Goal: Task Accomplishment & Management: Complete application form

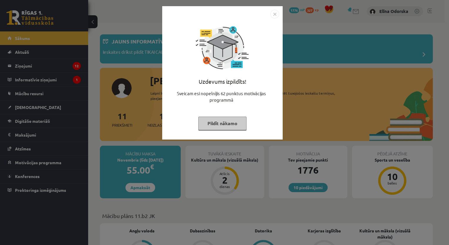
click at [274, 14] on img "Close" at bounding box center [274, 14] width 9 height 9
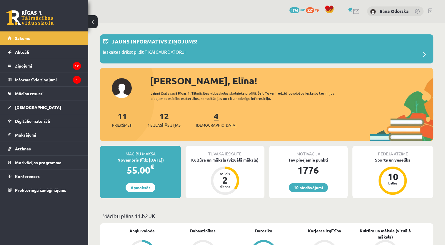
click at [209, 127] on span "[DEMOGRAPHIC_DATA]" at bounding box center [216, 125] width 41 height 6
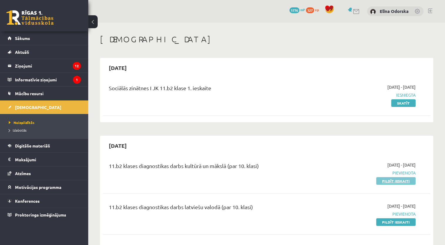
click at [384, 184] on link "Pildīt ieskaiti" at bounding box center [395, 181] width 39 height 8
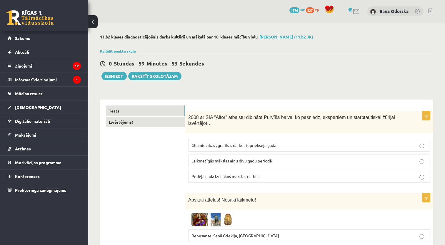
click at [133, 125] on link "Izvērtējums!" at bounding box center [145, 122] width 79 height 11
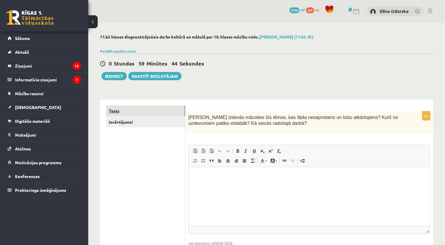
click at [150, 106] on link "Tests" at bounding box center [145, 111] width 79 height 11
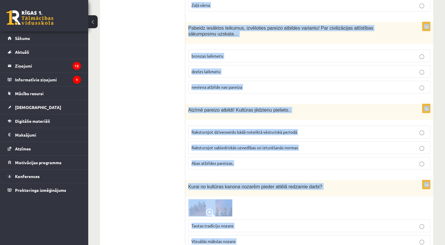
scroll to position [2353, 0]
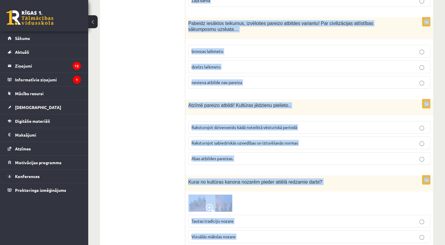
drag, startPoint x: 188, startPoint y: 116, endPoint x: 383, endPoint y: 260, distance: 242.1
drag, startPoint x: 383, startPoint y: 260, endPoint x: 440, endPoint y: 177, distance: 100.6
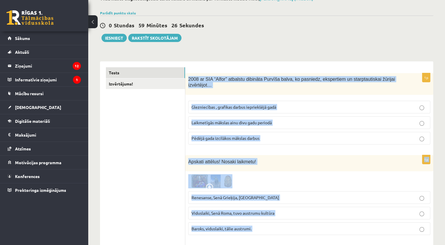
scroll to position [0, 0]
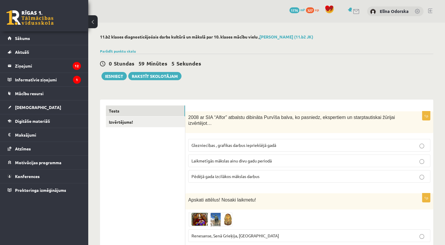
click at [227, 158] on span "Laikmetīgās mākslas ainu divu gadu periodā" at bounding box center [231, 160] width 80 height 5
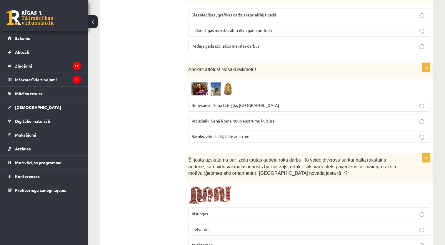
scroll to position [138, 0]
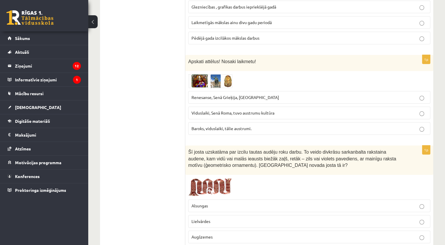
click at [208, 126] on span "Baroks, viduslaiki, tālie austrumi." at bounding box center [221, 128] width 60 height 5
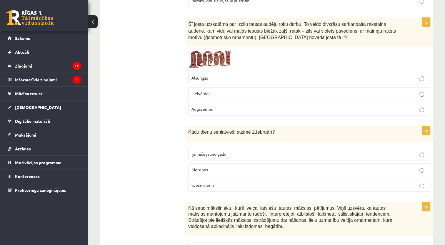
scroll to position [274, 0]
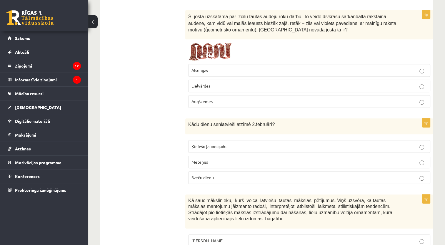
click at [208, 82] on label "Lielvārdes" at bounding box center [309, 86] width 242 height 13
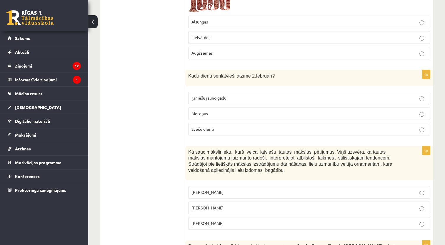
scroll to position [304, 0]
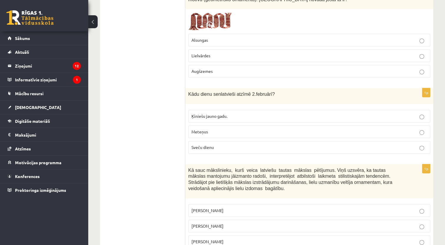
click at [247, 144] on p "Sveču dienu" at bounding box center [309, 147] width 236 height 6
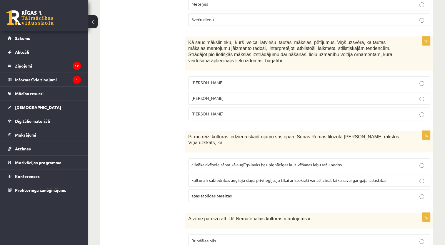
scroll to position [427, 0]
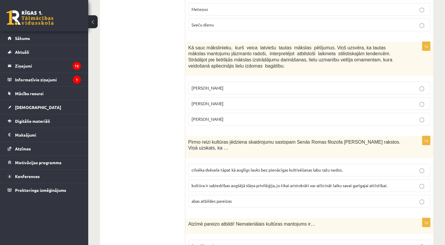
click at [228, 101] on p "Jūlijs Madernieks" at bounding box center [309, 104] width 236 height 6
click at [214, 164] on label "cilvēka dvēsele tāpat kā auglīgs lauks bez pienācīgas kultivēšanas labu ražu ne…" at bounding box center [309, 170] width 242 height 13
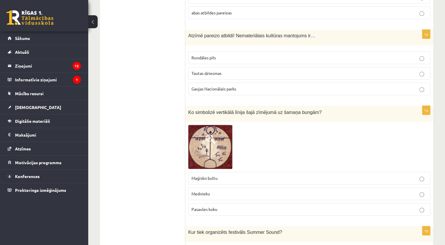
scroll to position [613, 0]
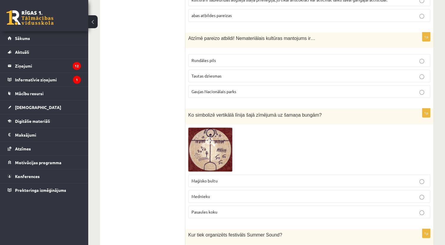
click at [198, 73] on span "Tautas dziesmas" at bounding box center [206, 75] width 30 height 5
click at [214, 209] on span "Pasaules koku" at bounding box center [204, 211] width 26 height 5
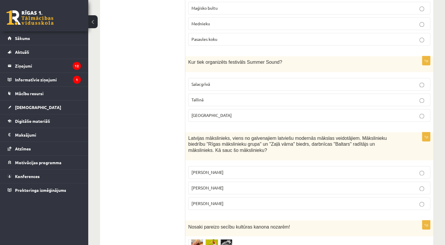
scroll to position [754, 0]
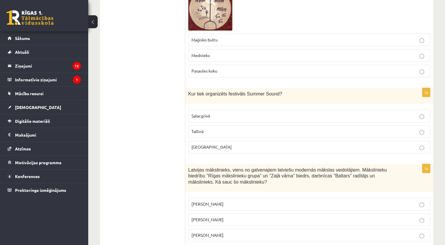
click at [205, 141] on label "Liepājā" at bounding box center [309, 147] width 242 height 13
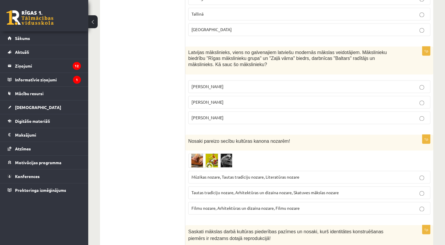
scroll to position [879, 0]
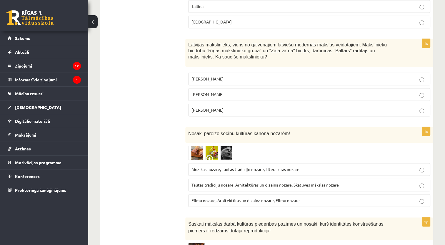
click at [207, 88] on label "Romāns Suta" at bounding box center [309, 94] width 242 height 13
click at [215, 179] on label "Tautas tradīciju nozare, Arhitektūras un dizaina nozare, Skatuves mākslas nozare" at bounding box center [309, 185] width 242 height 13
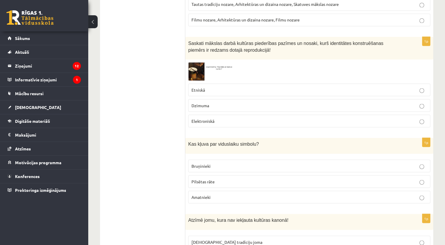
scroll to position [1081, 0]
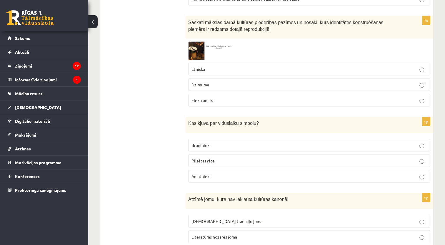
click at [219, 66] on p "Etniskā" at bounding box center [309, 69] width 236 height 6
click at [216, 142] on p "Bruņinieki" at bounding box center [309, 145] width 236 height 6
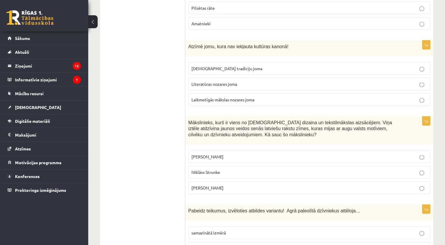
scroll to position [1225, 0]
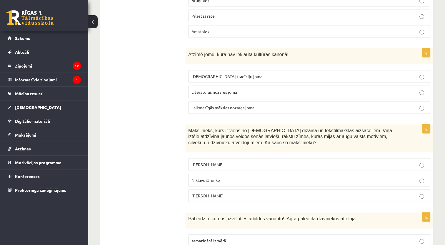
click at [215, 105] on p "Laikmetīgās mākslas nozares joma" at bounding box center [309, 108] width 236 height 6
click at [213, 162] on span "Ansis Cīrulis" at bounding box center [207, 164] width 32 height 5
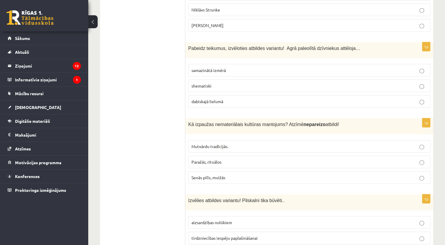
scroll to position [1399, 0]
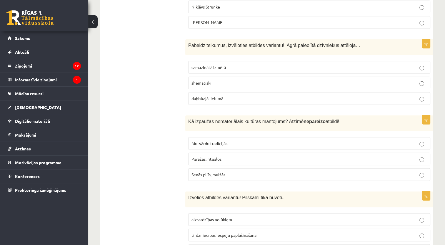
click at [367, 96] on p "dabiskajā lielumā" at bounding box center [309, 99] width 236 height 6
click at [230, 172] on p "Senās pilīs, muižās" at bounding box center [309, 175] width 236 height 6
click at [252, 217] on p "aizsardzības nolūkiem" at bounding box center [309, 220] width 236 height 6
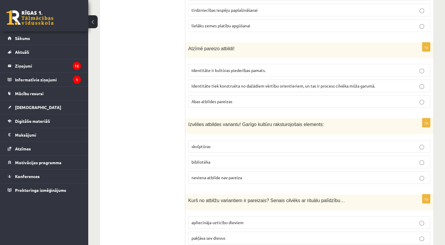
scroll to position [1624, 0]
click at [215, 98] on p "Abas atbildes pareizas" at bounding box center [309, 101] width 236 height 6
click at [210, 159] on p "bibliotēka" at bounding box center [309, 162] width 236 height 6
click at [223, 220] on span "apliecināja uzticību dieviem" at bounding box center [217, 222] width 52 height 5
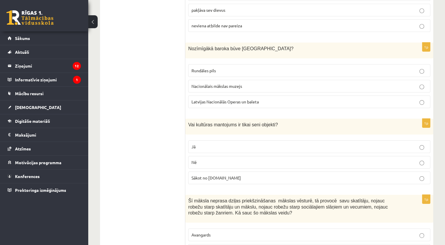
scroll to position [1861, 0]
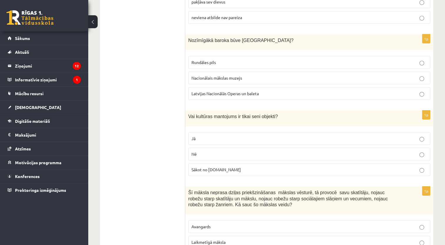
click at [225, 59] on p "Rundāles pils" at bounding box center [309, 62] width 236 height 6
click at [201, 148] on label "Nē" at bounding box center [309, 154] width 242 height 13
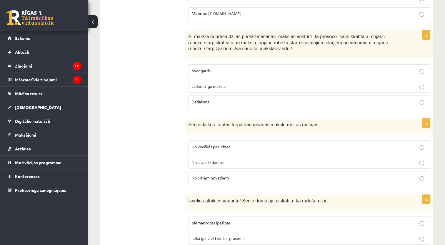
scroll to position [2011, 0]
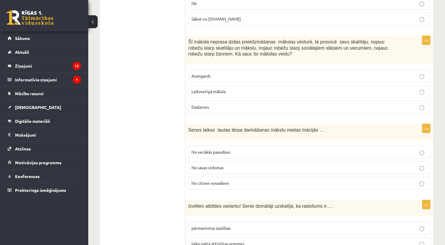
click at [224, 85] on label "Laikmetīgā māksla" at bounding box center [309, 91] width 242 height 13
click at [223, 146] on label "No vecākās paaudzes" at bounding box center [309, 152] width 242 height 13
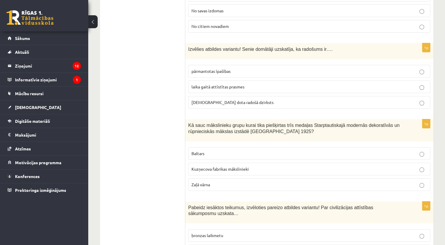
scroll to position [2171, 0]
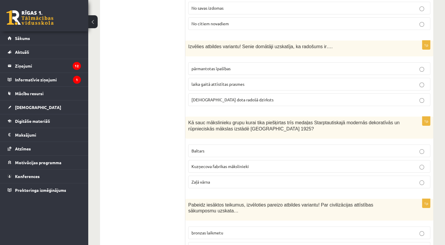
click at [215, 97] on span "dieva dota radošā dzirksts" at bounding box center [232, 99] width 82 height 5
click at [208, 148] on p "Baltars" at bounding box center [309, 151] width 236 height 6
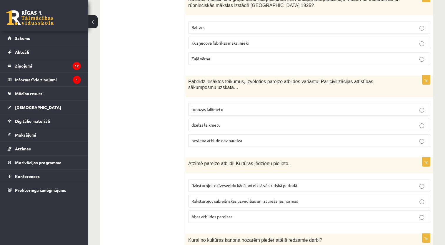
scroll to position [2326, 0]
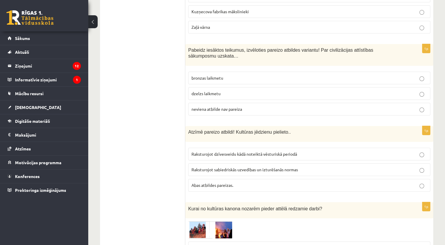
click at [403, 103] on label "neviena atbilde nav pareiza" at bounding box center [309, 109] width 242 height 13
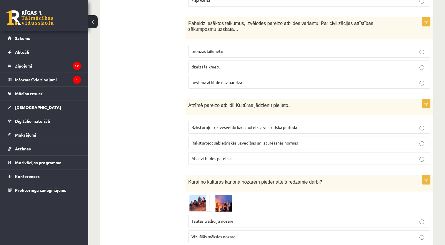
click at [208, 152] on label "Abas atbildes pareizas." at bounding box center [309, 158] width 242 height 13
click at [215, 218] on span "Tautas tradīciju nozare" at bounding box center [212, 220] width 42 height 5
click at [222, 195] on img at bounding box center [210, 203] width 44 height 17
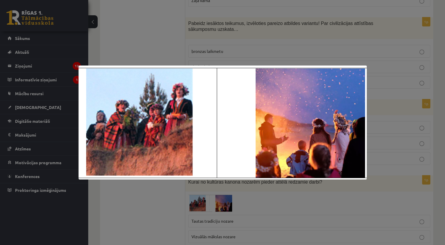
click at [171, 199] on div at bounding box center [222, 122] width 445 height 245
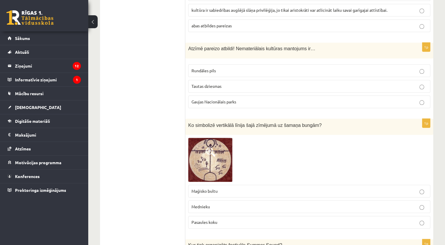
scroll to position [0, 0]
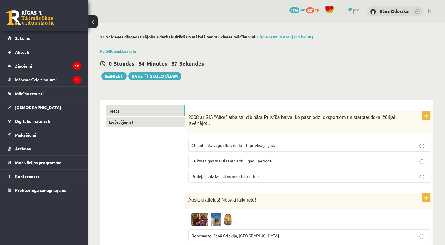
click at [176, 117] on link "Izvērtējums!" at bounding box center [145, 122] width 79 height 11
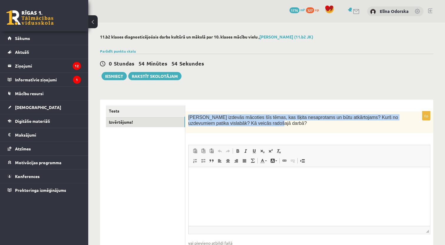
drag, startPoint x: 189, startPoint y: 114, endPoint x: 268, endPoint y: 128, distance: 80.3
click at [268, 128] on div "Kas izdevās mācoties šīs tēmas, kas šķita nesaprotams un būtu atkārtojams? Kurš…" at bounding box center [309, 122] width 248 height 22
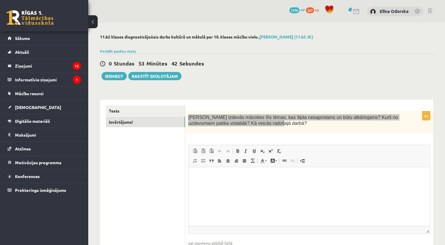
click at [236, 185] on html at bounding box center [308, 176] width 241 height 18
click at [261, 176] on p "**********" at bounding box center [309, 176] width 230 height 6
click at [278, 177] on p "**********" at bounding box center [309, 176] width 230 height 6
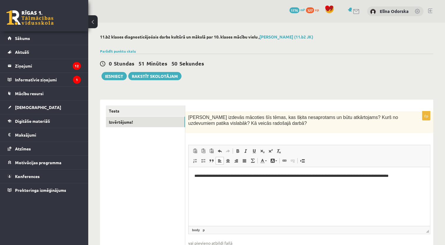
click at [347, 143] on div "**********" at bounding box center [309, 189] width 248 height 156
click at [421, 176] on p "**********" at bounding box center [309, 176] width 230 height 6
click at [223, 68] on div "0 Stundas 49 Minūtes 39 Sekundes Ieskaite saglabāta! Iesniegt Rakstīt skolotājam" at bounding box center [266, 67] width 333 height 26
click at [223, 68] on div "0 Stundas 48 Minūtes 30 Sekundes Ieskaite saglabāta! Iesniegt Rakstīt skolotājam" at bounding box center [266, 67] width 333 height 26
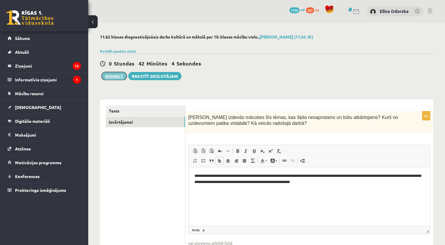
click at [109, 77] on button "Iesniegt" at bounding box center [113, 76] width 25 height 8
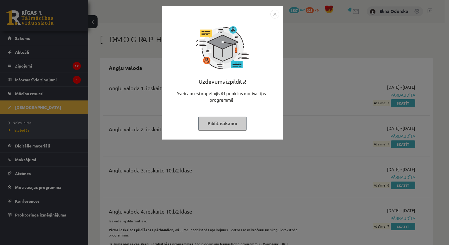
click at [279, 11] on img "Close" at bounding box center [274, 14] width 9 height 9
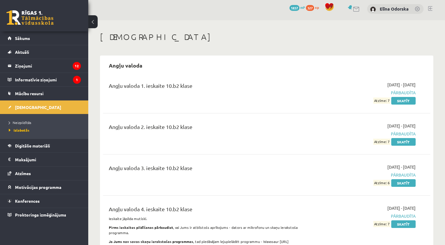
scroll to position [3, 0]
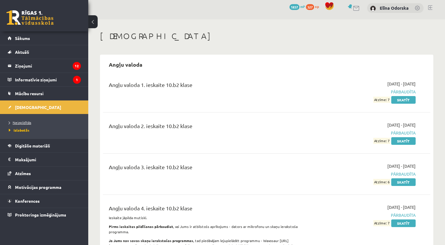
click at [26, 123] on span "Neizpildītās" at bounding box center [20, 122] width 22 height 5
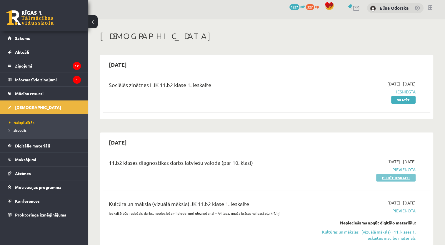
click at [381, 176] on link "Pildīt ieskaiti" at bounding box center [395, 178] width 39 height 8
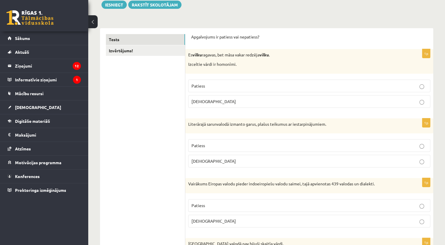
scroll to position [69, 0]
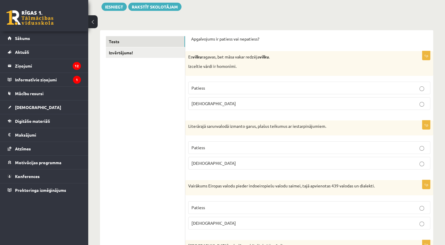
click at [361, 85] on p "Patiess" at bounding box center [309, 88] width 236 height 6
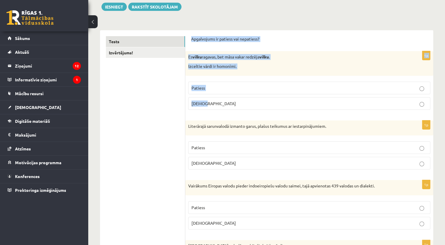
drag, startPoint x: 185, startPoint y: 33, endPoint x: 337, endPoint y: 98, distance: 165.0
click at [238, 110] on fieldset "Patiess Aplams" at bounding box center [309, 95] width 242 height 33
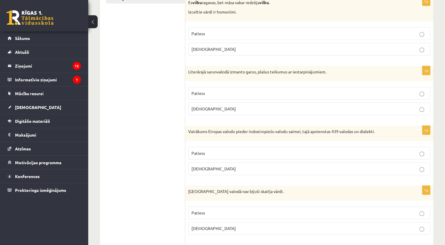
scroll to position [128, 0]
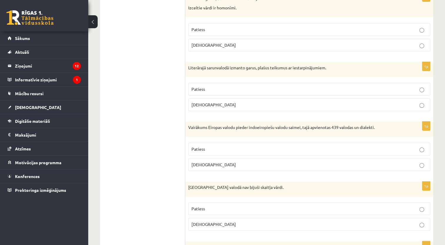
click at [216, 91] on p "Patiess" at bounding box center [309, 89] width 236 height 6
drag, startPoint x: 185, startPoint y: 64, endPoint x: 220, endPoint y: 103, distance: 52.9
drag, startPoint x: 220, startPoint y: 103, endPoint x: 220, endPoint y: 54, distance: 48.8
click at [220, 54] on div "1p Es vilku ragavas, bet māsa vakar redzēja vilku . Izceltie vārdi ir homonīmi.…" at bounding box center [309, 24] width 248 height 63
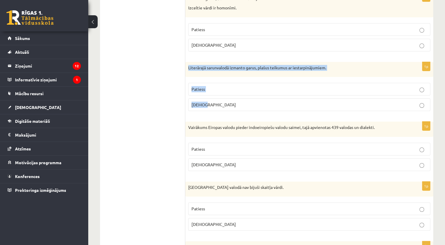
drag, startPoint x: 186, startPoint y: 66, endPoint x: 209, endPoint y: 105, distance: 44.9
click at [209, 105] on div "1p Literārajā sarunvalodā izmanto garus, plašus teikumus ar iestarpinājumiem. P…" at bounding box center [309, 89] width 248 height 54
click at [199, 108] on label "Aplams" at bounding box center [309, 104] width 242 height 13
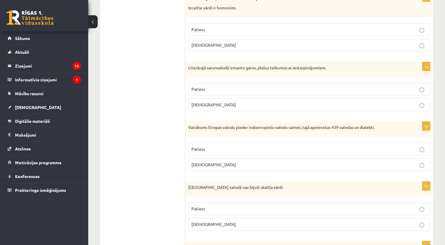
click at [215, 145] on label "Patiess" at bounding box center [309, 149] width 242 height 13
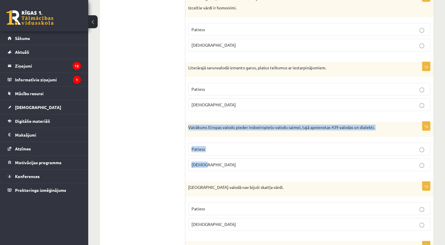
drag, startPoint x: 187, startPoint y: 126, endPoint x: 223, endPoint y: 163, distance: 51.4
click at [223, 163] on div "1p Vairākums Eiropas valodu pieder indoeiropiešu valodu saimei, tajā apvienotas…" at bounding box center [309, 149] width 248 height 54
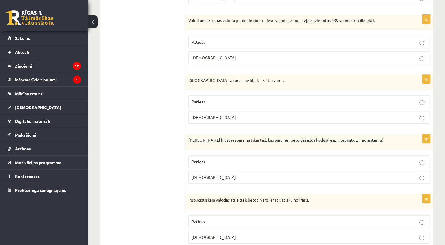
scroll to position [243, 0]
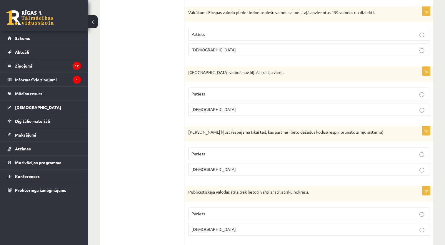
click at [305, 95] on p "Patiess" at bounding box center [309, 94] width 236 height 6
drag, startPoint x: 187, startPoint y: 68, endPoint x: 223, endPoint y: 102, distance: 49.3
click at [223, 102] on div "1p Pirmatnējā valodā nav bijuši skaitļa vārdi. Patiess Aplams" at bounding box center [309, 94] width 248 height 54
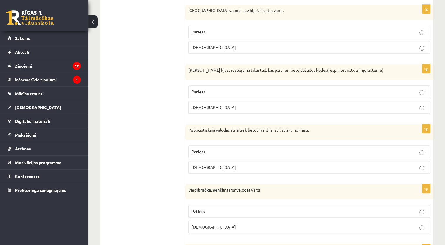
scroll to position [313, 0]
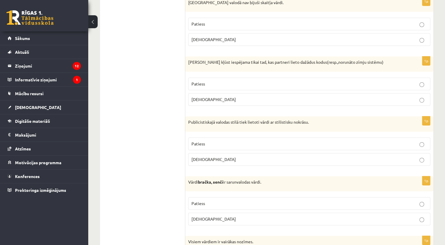
click at [402, 100] on p "Aplams" at bounding box center [309, 99] width 236 height 6
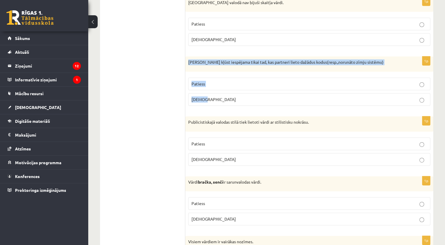
drag, startPoint x: 186, startPoint y: 60, endPoint x: 216, endPoint y: 99, distance: 48.6
click at [216, 99] on div "1p Saziņa kļūst iespējama tikai tad, kas partneri lieto dažādus kodus(resp.,nor…" at bounding box center [309, 83] width 248 height 54
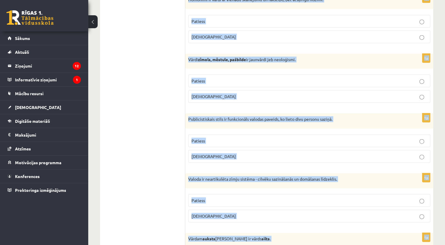
scroll to position [1579, 0]
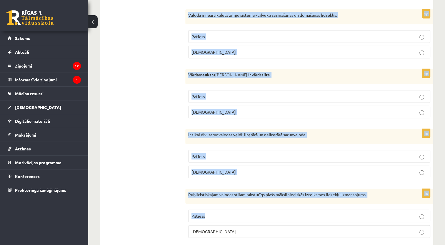
drag, startPoint x: 188, startPoint y: 62, endPoint x: 272, endPoint y: 260, distance: 215.4
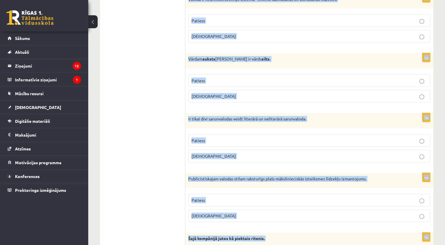
click at [300, 245] on p "Teikumā nav atrodama idioma." at bounding box center [294, 248] width 213 height 6
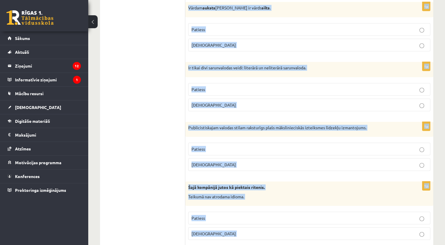
scroll to position [1700, 0]
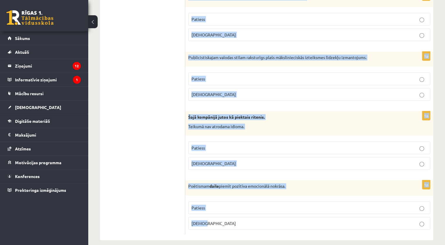
drag, startPoint x: 187, startPoint y: 119, endPoint x: 283, endPoint y: 217, distance: 137.4
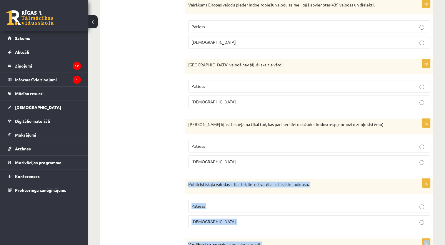
scroll to position [306, 0]
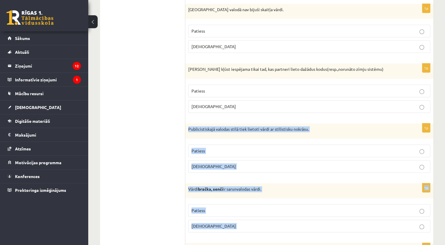
click at [206, 153] on label "Patiess" at bounding box center [309, 151] width 242 height 13
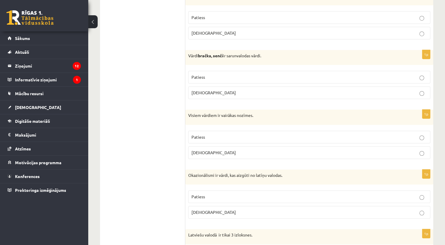
scroll to position [437, 0]
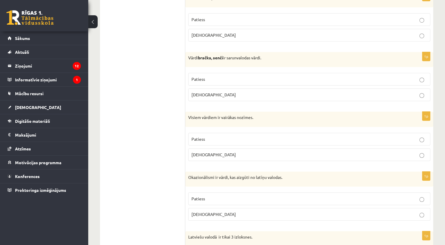
click at [213, 76] on p "Patiess" at bounding box center [309, 79] width 236 height 6
click at [195, 157] on label "Aplams" at bounding box center [309, 154] width 242 height 13
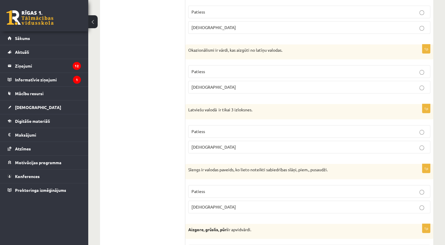
click at [220, 84] on p "Aplams" at bounding box center [309, 87] width 236 height 6
click at [232, 130] on p "Patiess" at bounding box center [309, 131] width 236 height 6
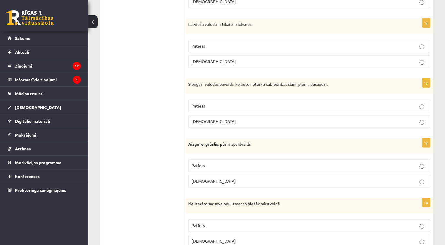
scroll to position [711, 0]
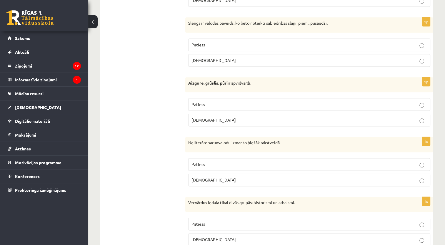
click at [225, 105] on p "Patiess" at bounding box center [309, 104] width 236 height 6
click at [272, 42] on p "Patiess" at bounding box center [309, 45] width 236 height 6
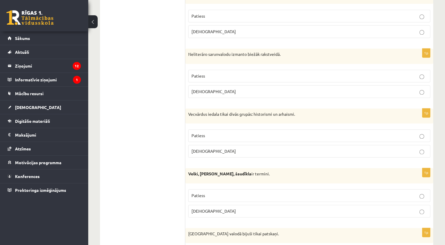
scroll to position [790, 0]
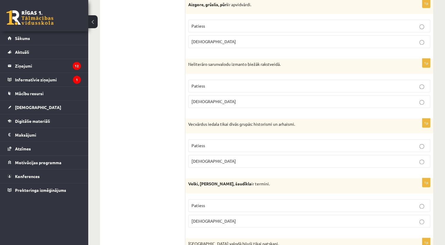
click at [206, 95] on label "Aplams" at bounding box center [309, 101] width 242 height 13
click at [212, 144] on p "Patiess" at bounding box center [309, 146] width 236 height 6
click at [214, 222] on label "Aplams" at bounding box center [309, 221] width 242 height 13
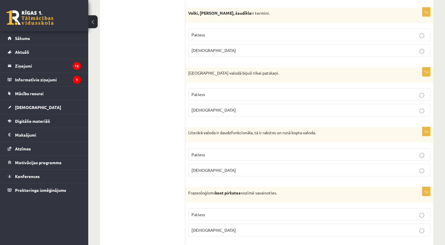
scroll to position [963, 0]
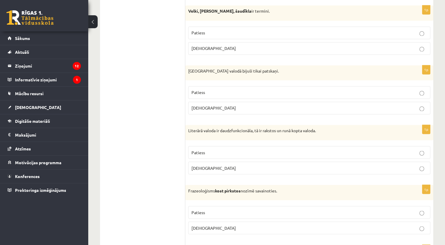
click at [209, 110] on label "Aplams" at bounding box center [309, 108] width 242 height 13
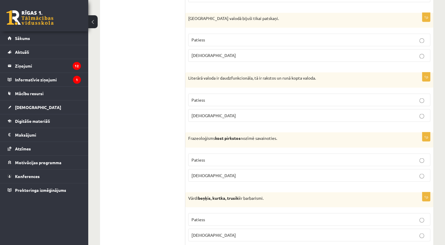
scroll to position [1021, 0]
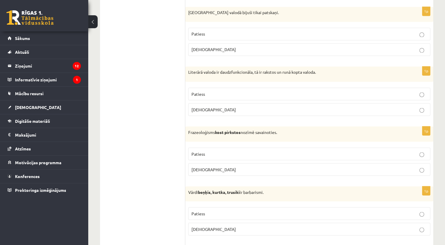
click at [221, 91] on p "Patiess" at bounding box center [309, 94] width 236 height 6
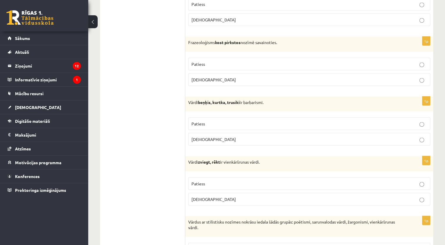
scroll to position [1109, 0]
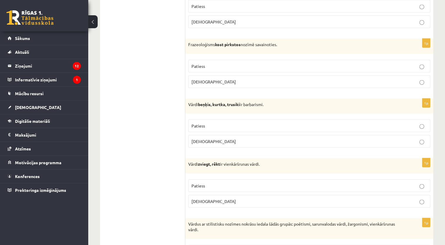
click at [208, 141] on label "Aplams" at bounding box center [309, 141] width 242 height 13
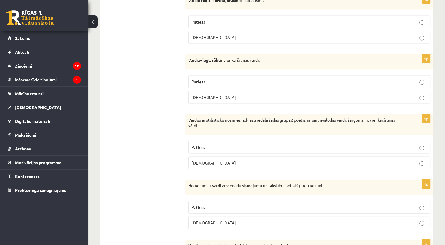
scroll to position [1205, 0]
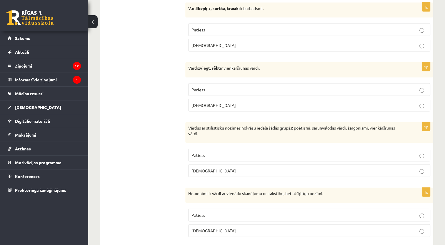
click at [270, 87] on p "Patiess" at bounding box center [309, 90] width 236 height 6
click at [263, 27] on p "Patiess" at bounding box center [309, 30] width 236 height 6
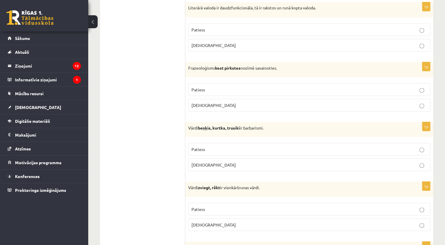
scroll to position [1089, 0]
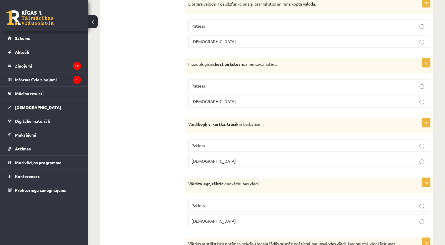
click at [390, 101] on label "Aplams" at bounding box center [309, 101] width 242 height 13
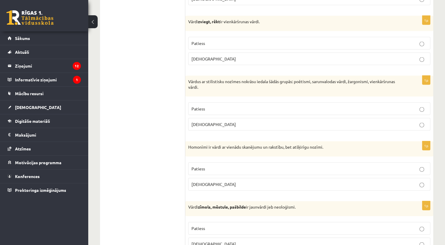
scroll to position [1267, 0]
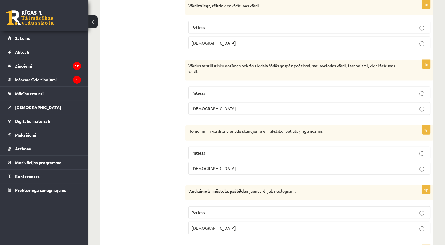
click at [215, 94] on label "Patiess" at bounding box center [309, 93] width 242 height 13
click at [242, 150] on p "Patiess" at bounding box center [309, 153] width 236 height 6
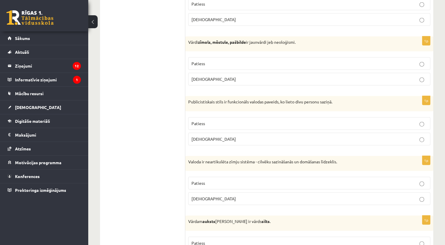
scroll to position [1418, 0]
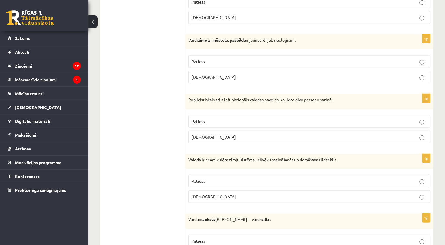
click at [196, 59] on span "Patiess" at bounding box center [198, 61] width 14 height 5
click at [209, 136] on label "Aplams" at bounding box center [309, 137] width 242 height 13
click at [208, 191] on label "Aplams" at bounding box center [309, 197] width 242 height 13
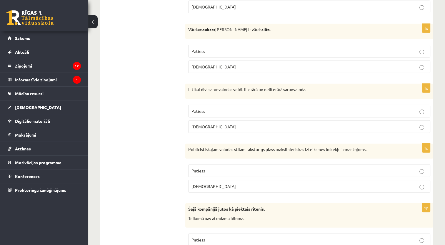
scroll to position [1610, 0]
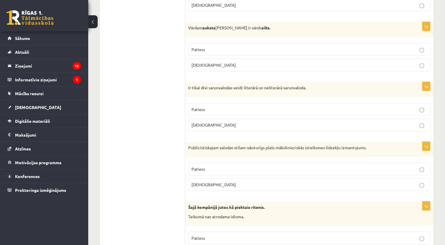
click at [242, 62] on p "Aplams" at bounding box center [309, 65] width 236 height 6
click at [215, 106] on label "Patiess" at bounding box center [309, 109] width 242 height 13
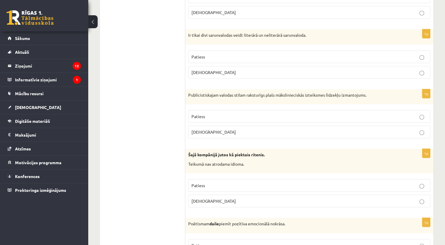
scroll to position [1700, 0]
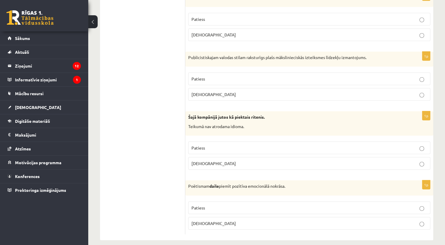
click at [418, 76] on p "Patiess" at bounding box center [309, 79] width 236 height 6
click at [208, 163] on label "Aplams" at bounding box center [309, 163] width 242 height 13
click at [207, 206] on label "Patiess" at bounding box center [309, 208] width 242 height 13
drag, startPoint x: 207, startPoint y: 206, endPoint x: 410, endPoint y: 186, distance: 203.9
click at [410, 186] on div "1p Poētismam daile piemīt pozītīva emocionālā nokrāsa. Patiess Aplams" at bounding box center [309, 208] width 248 height 54
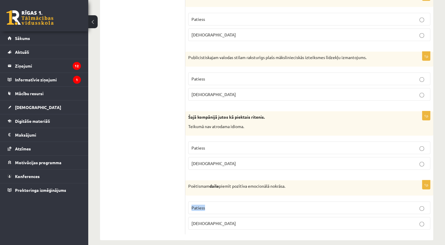
click at [410, 186] on div "Poētismam daile piemīt pozītīva emocionālā nokrāsa." at bounding box center [309, 188] width 248 height 15
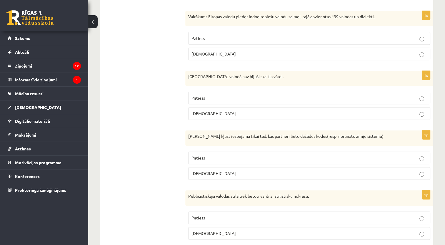
scroll to position [24, 0]
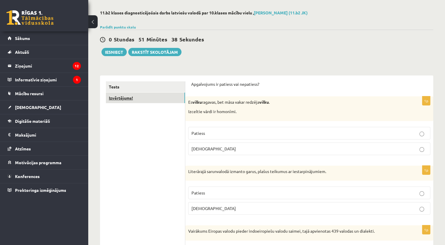
click at [156, 99] on link "Izvērtējums!" at bounding box center [145, 98] width 79 height 11
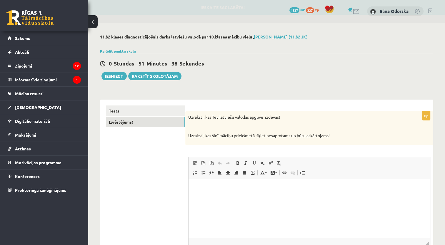
scroll to position [0, 0]
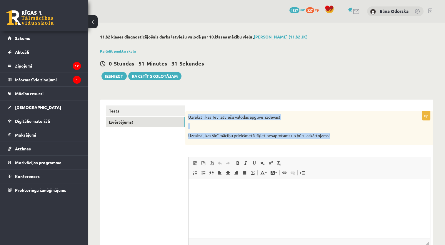
drag, startPoint x: 189, startPoint y: 115, endPoint x: 342, endPoint y: 139, distance: 154.9
click at [342, 139] on div "Uzraksti, kas Tev latviešu valodas apguvē izdevās! Uzraksti, kas šinī mācību pr…" at bounding box center [309, 128] width 248 height 34
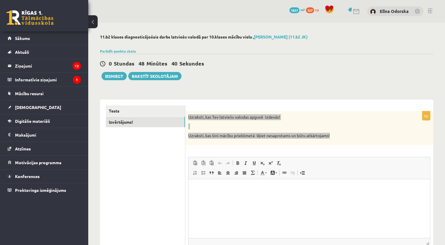
click at [207, 191] on p "Визуальный текстовый редактор, wiswyg-editor-user-answer-47433912820280" at bounding box center [309, 188] width 230 height 6
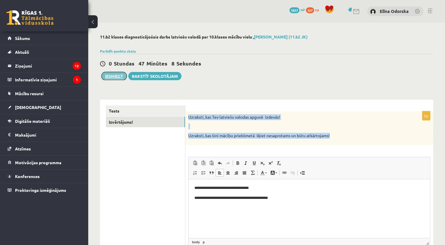
click at [115, 74] on button "Iesniegt" at bounding box center [113, 76] width 25 height 8
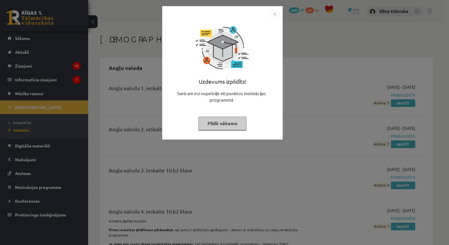
click at [273, 14] on img "Close" at bounding box center [274, 14] width 9 height 9
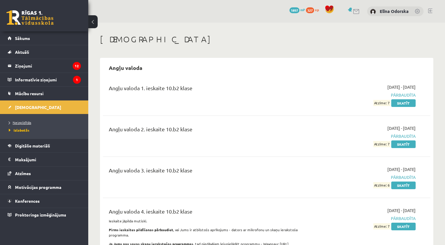
click at [31, 121] on span "Neizpildītās" at bounding box center [20, 122] width 22 height 5
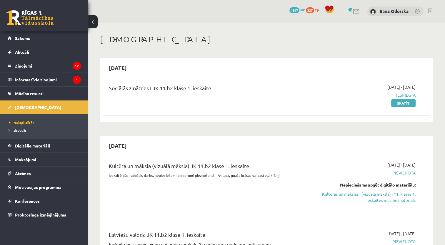
click at [429, 12] on link at bounding box center [430, 11] width 4 height 5
